Goal: Task Accomplishment & Management: Complete application form

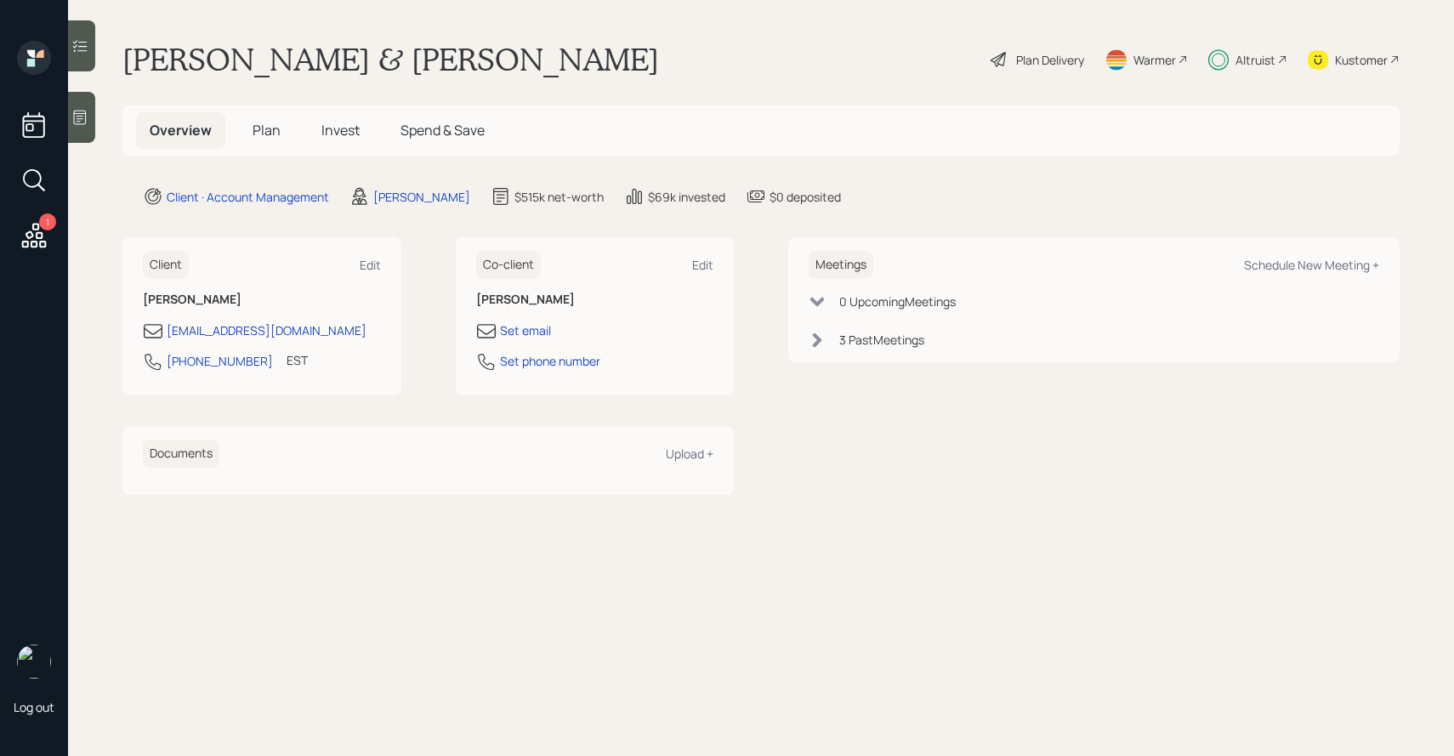
click at [347, 134] on span "Invest" at bounding box center [340, 130] width 38 height 19
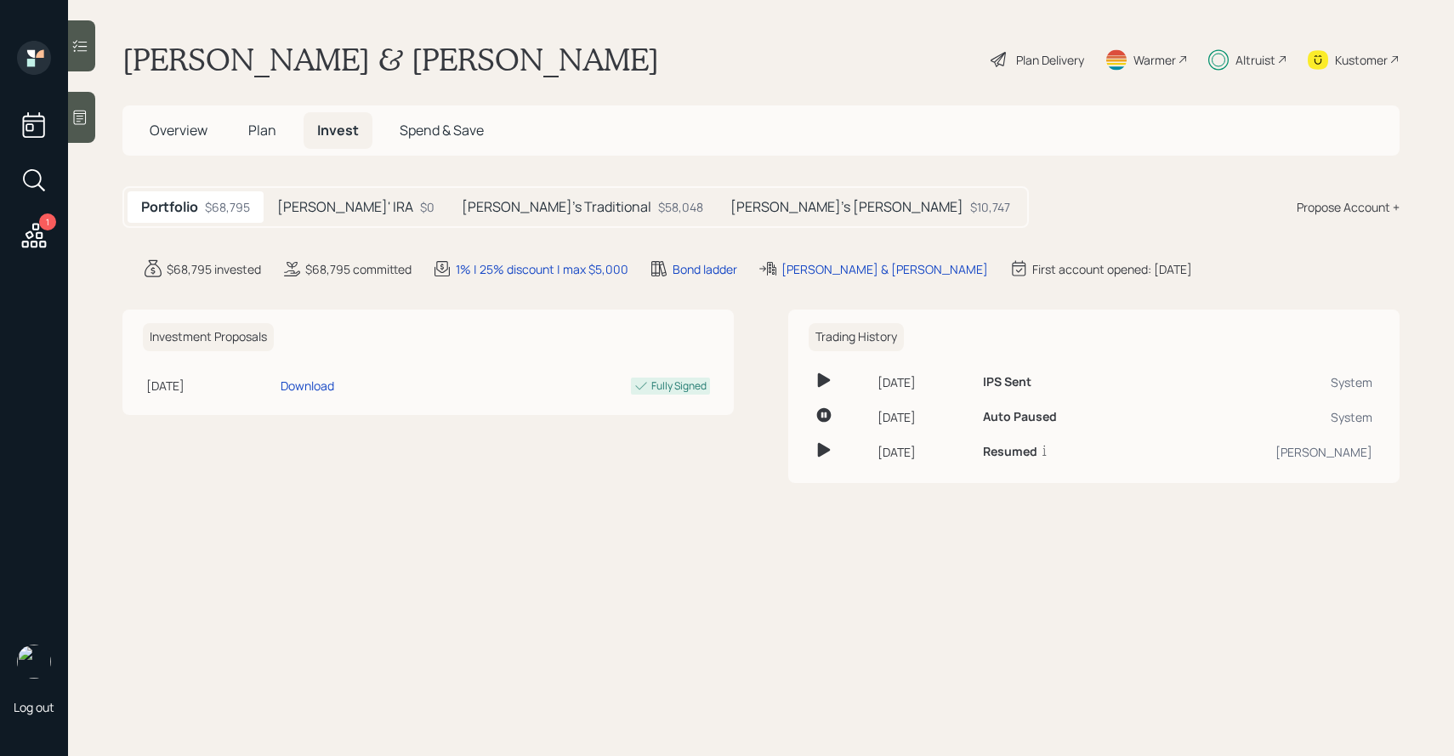
click at [1016, 61] on div "Plan Delivery" at bounding box center [1050, 60] width 68 height 18
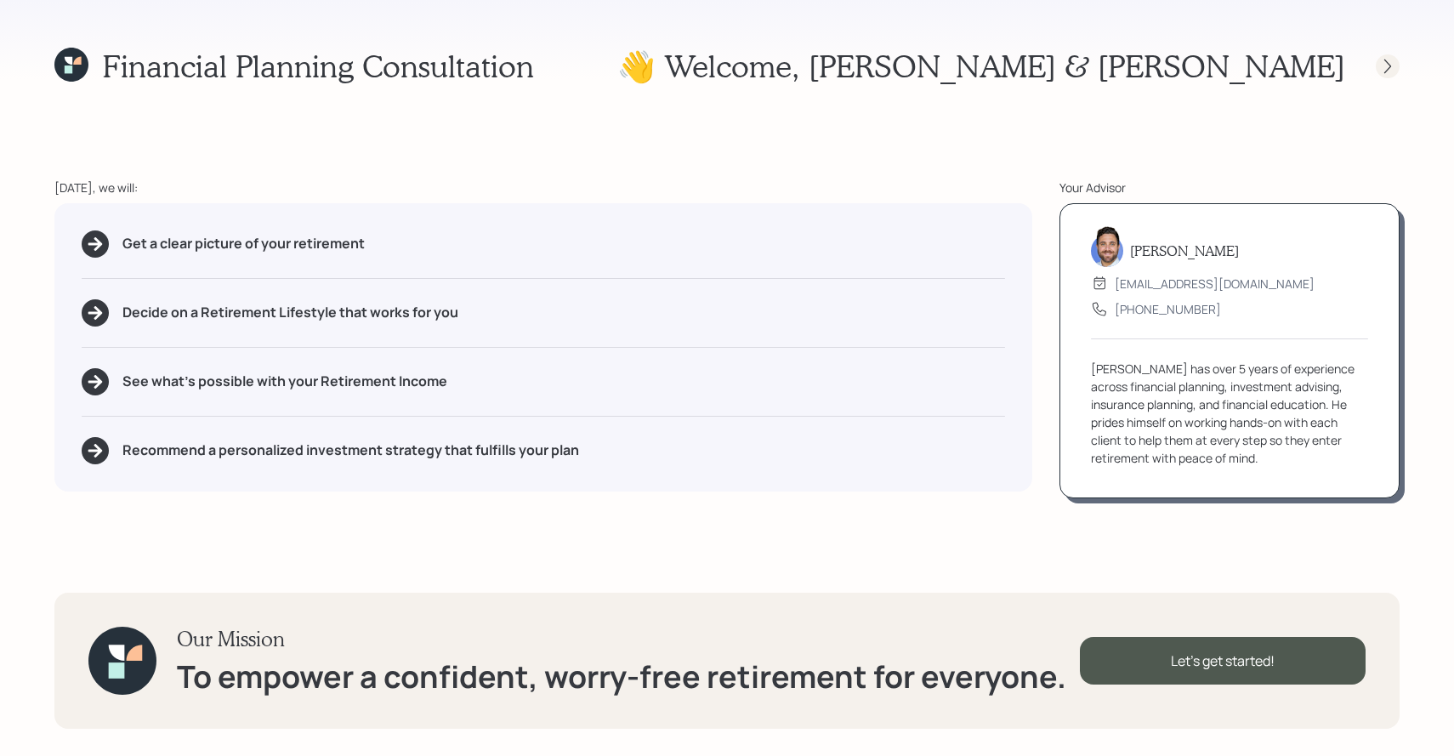
click at [1388, 64] on icon at bounding box center [1387, 66] width 7 height 14
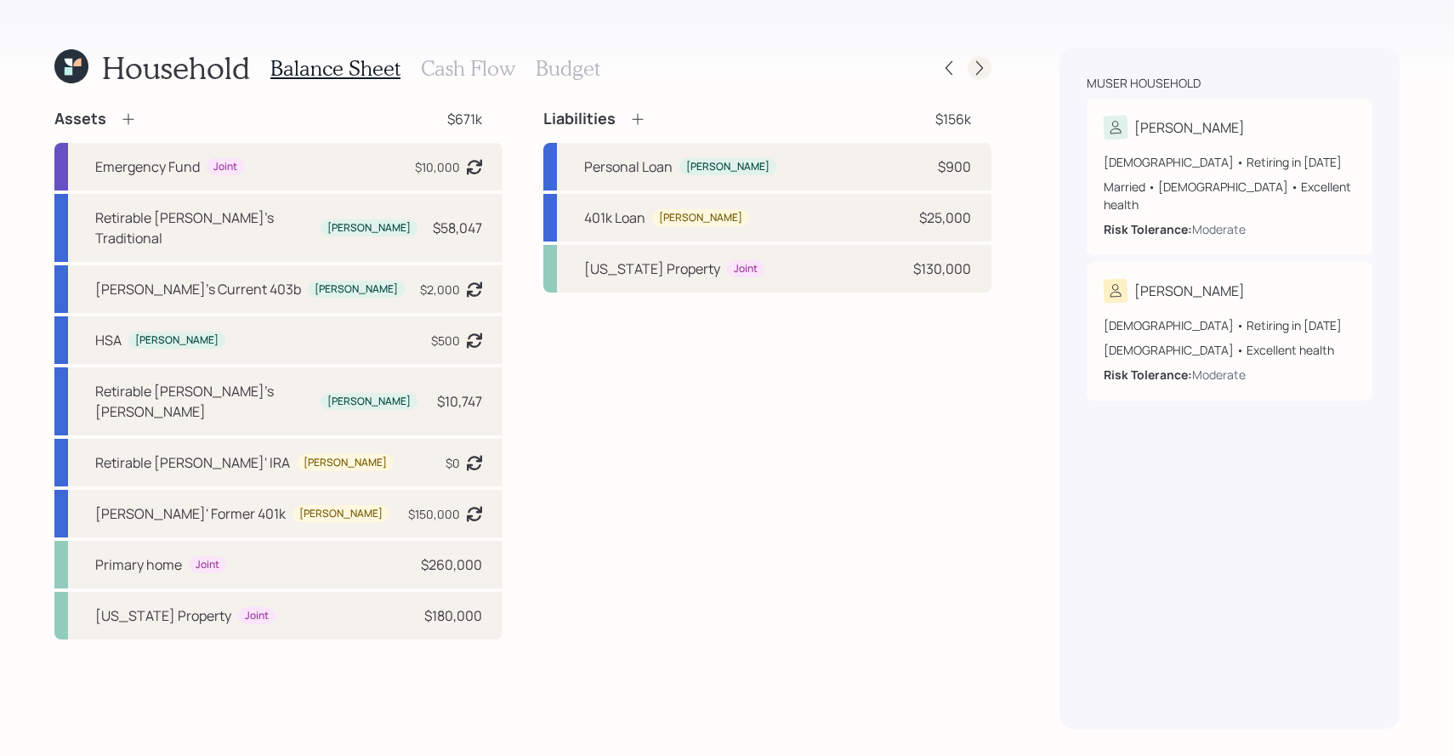
click at [976, 71] on icon at bounding box center [979, 68] width 17 height 17
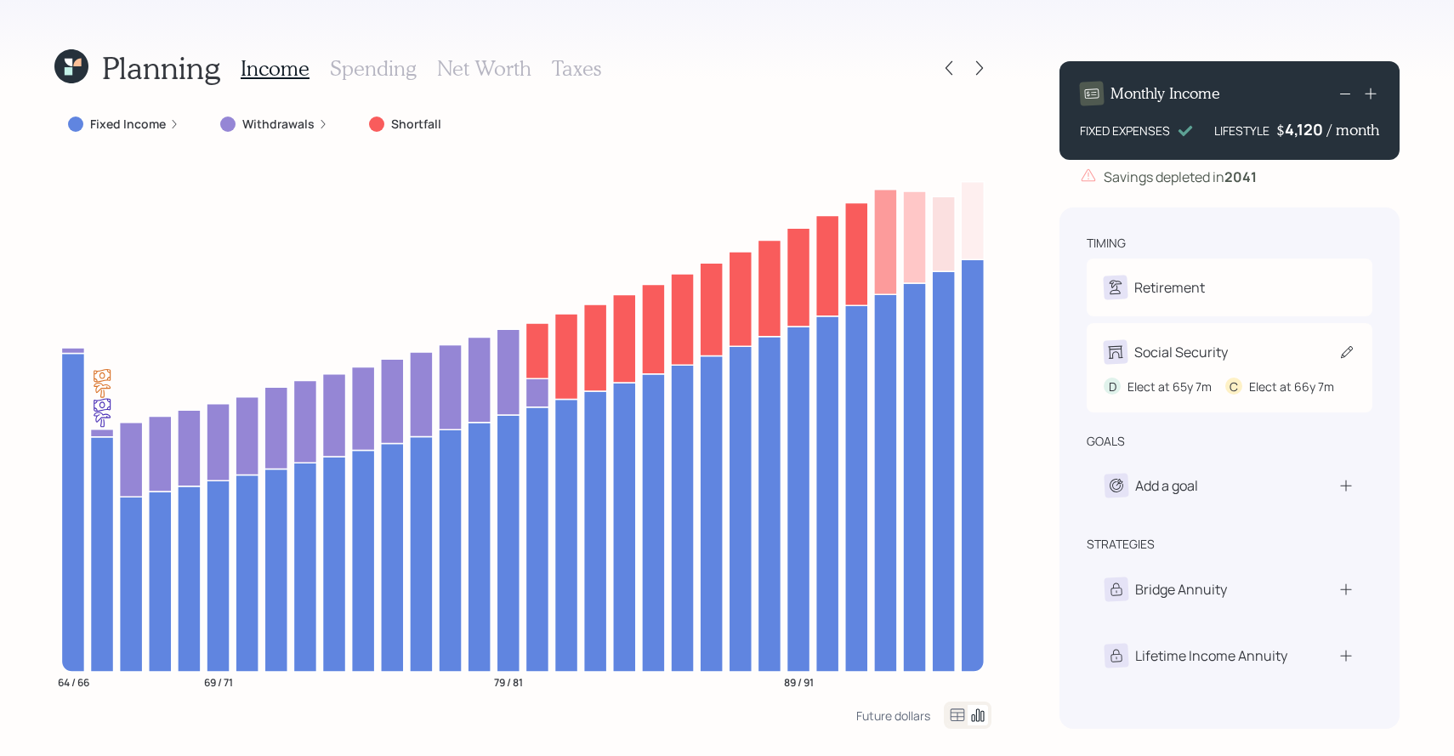
click at [1214, 351] on div "Social Security" at bounding box center [1181, 352] width 94 height 20
select select "7"
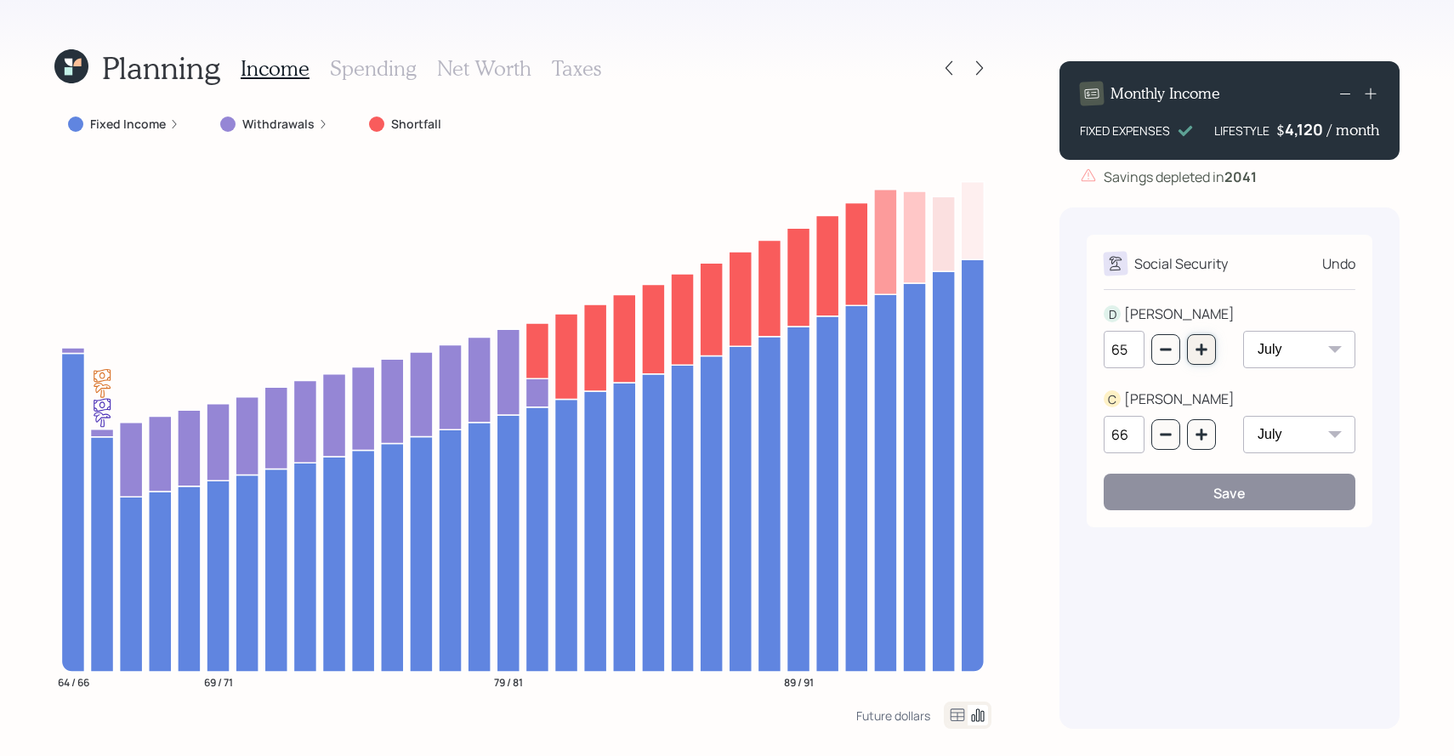
click at [1209, 357] on button "button" at bounding box center [1201, 349] width 29 height 31
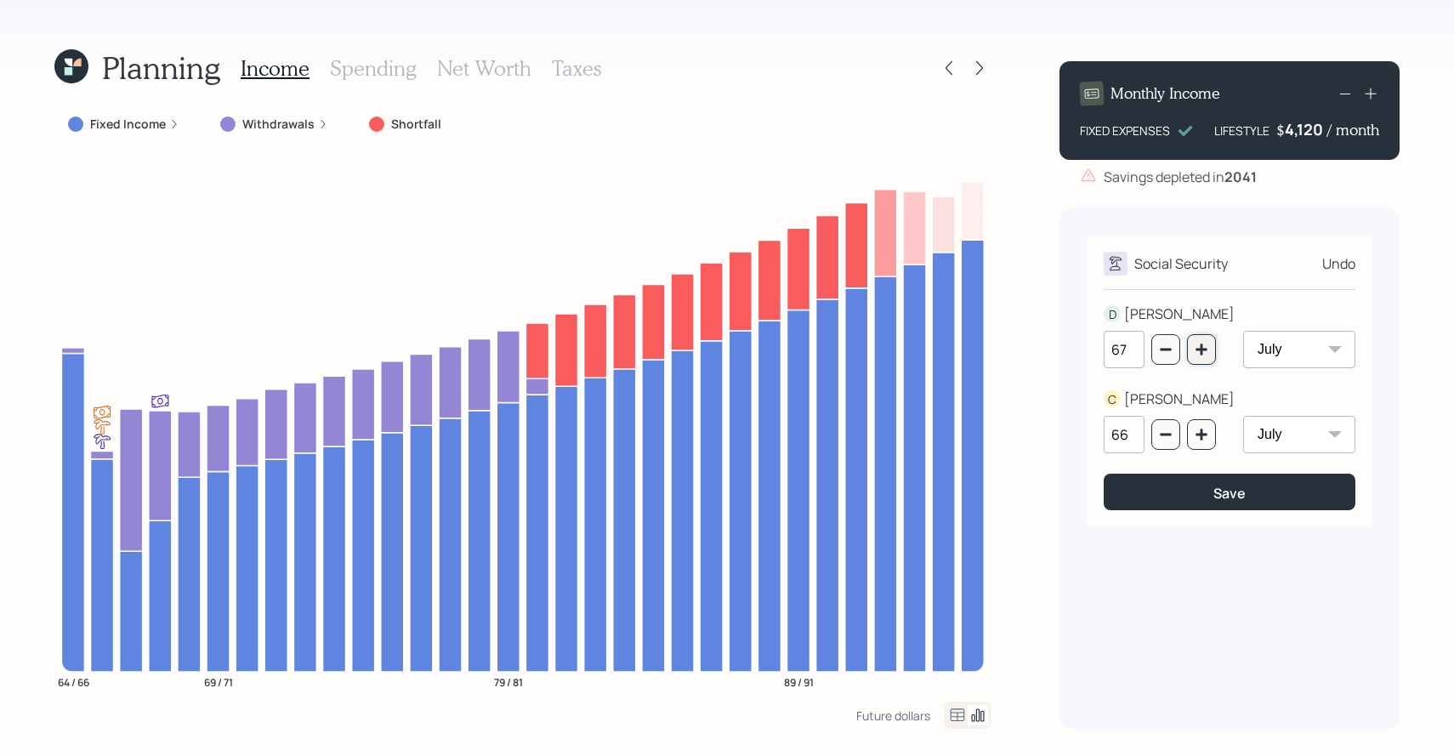
click at [1209, 357] on button "button" at bounding box center [1201, 349] width 29 height 31
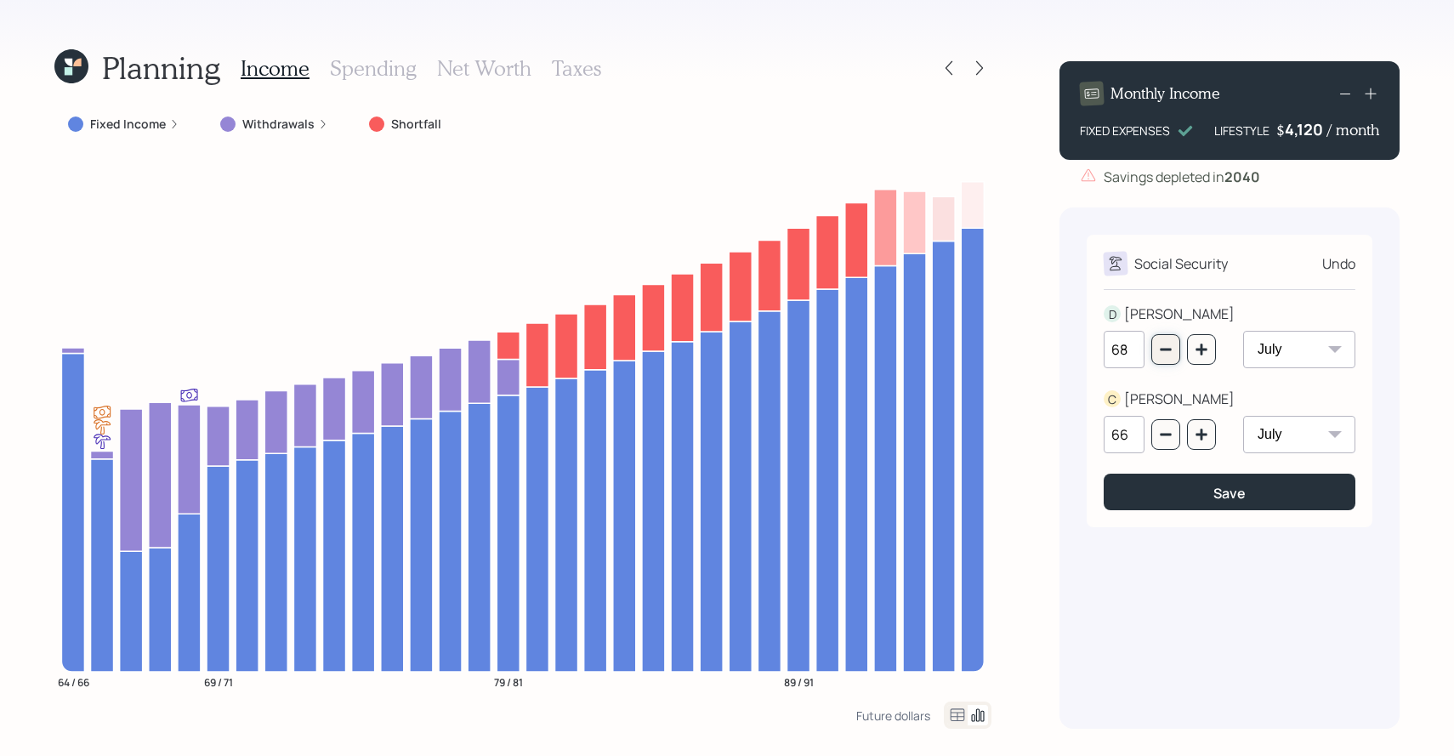
click at [1170, 354] on icon "button" at bounding box center [1166, 350] width 14 height 14
type input "65"
